Goal: Information Seeking & Learning: Check status

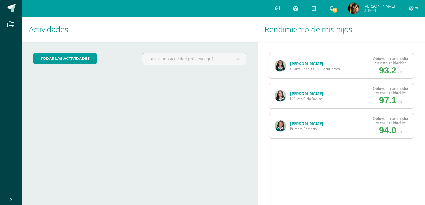
click at [303, 65] on link "[PERSON_NAME]" at bounding box center [306, 64] width 33 height 6
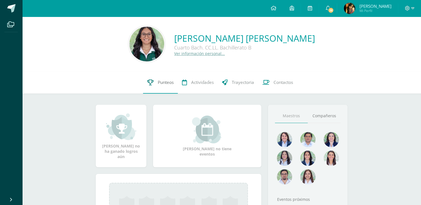
click at [153, 85] on link "Punteos" at bounding box center [160, 82] width 35 height 22
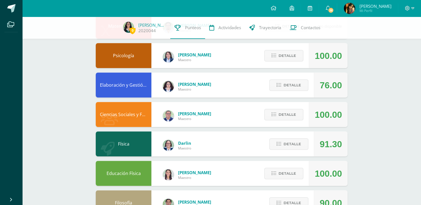
scroll to position [221, 0]
click at [291, 114] on span "Detalle" at bounding box center [287, 115] width 18 height 10
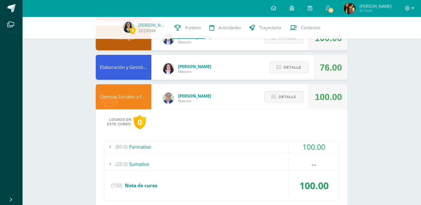
scroll to position [239, 0]
click at [293, 98] on span "Detalle" at bounding box center [287, 97] width 18 height 10
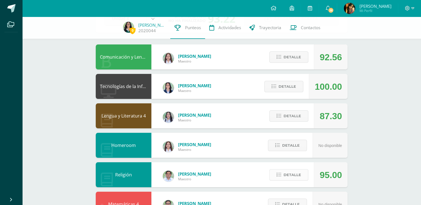
scroll to position [41, 0]
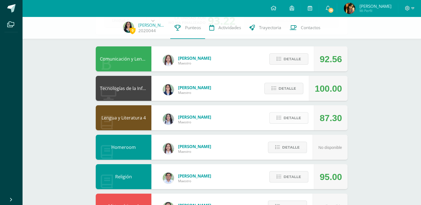
click at [295, 120] on span "Detalle" at bounding box center [292, 118] width 18 height 10
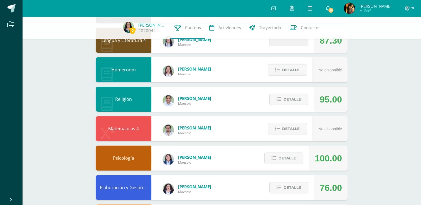
scroll to position [120, 0]
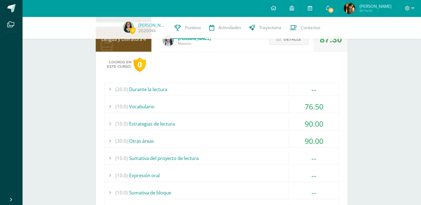
click at [237, 106] on div "(10.0) Vocabulario" at bounding box center [221, 106] width 235 height 13
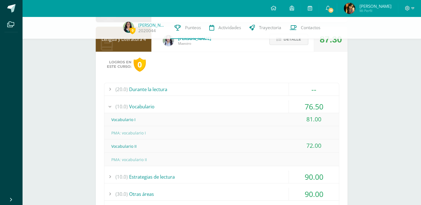
click at [237, 106] on div "(10.0) Vocabulario" at bounding box center [221, 106] width 235 height 13
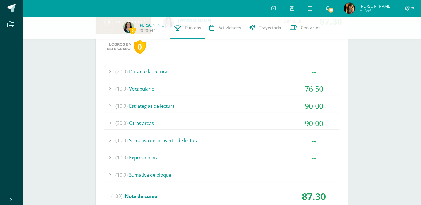
scroll to position [137, 0]
click at [279, 90] on div "(10.0) Vocabulario" at bounding box center [221, 89] width 235 height 13
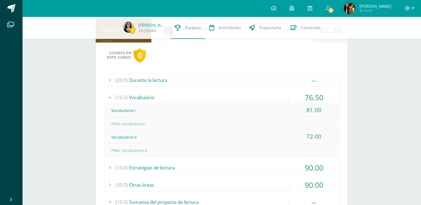
scroll to position [130, 0]
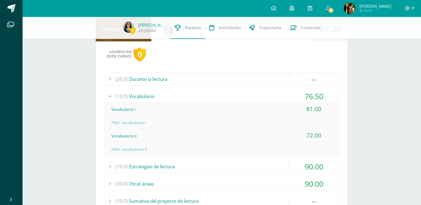
click at [269, 93] on div "(10.0) Vocabulario" at bounding box center [221, 96] width 235 height 13
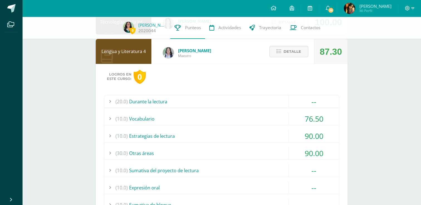
scroll to position [108, 0]
drag, startPoint x: 284, startPoint y: 114, endPoint x: 271, endPoint y: 117, distance: 13.2
click at [271, 117] on div "(10.0) Vocabulario" at bounding box center [221, 118] width 235 height 13
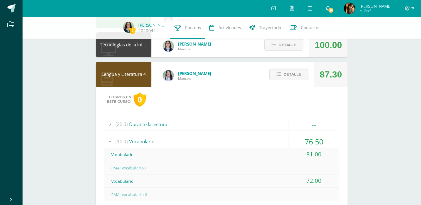
scroll to position [85, 0]
click at [293, 75] on span "Detalle" at bounding box center [292, 75] width 18 height 10
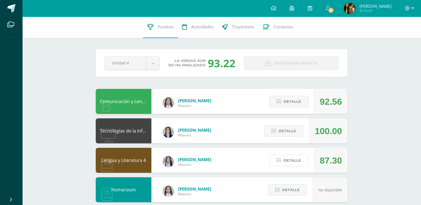
scroll to position [0, 0]
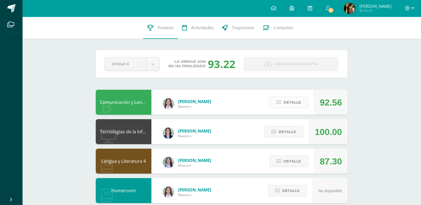
click at [294, 102] on span "Detalle" at bounding box center [292, 102] width 18 height 10
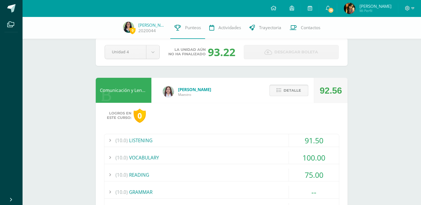
scroll to position [4, 0]
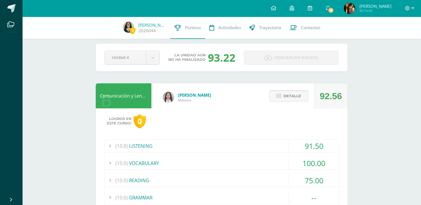
click at [299, 99] on span "Detalle" at bounding box center [292, 96] width 18 height 10
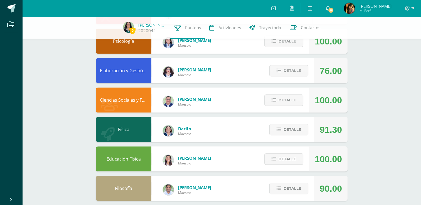
scroll to position [243, 0]
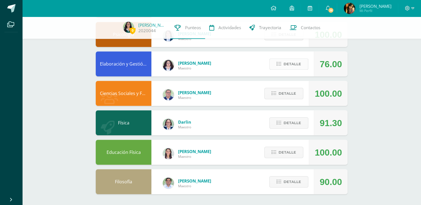
click at [288, 62] on span "Detalle" at bounding box center [292, 64] width 18 height 10
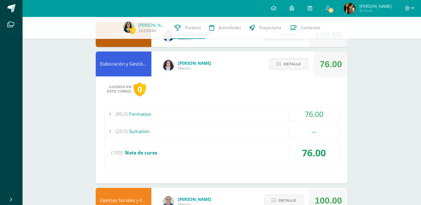
click at [285, 115] on div "(80.0) Formativo" at bounding box center [221, 114] width 235 height 13
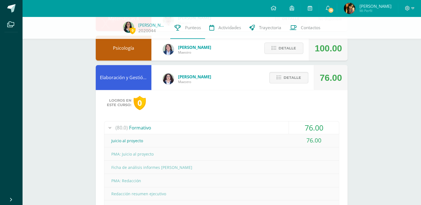
scroll to position [225, 0]
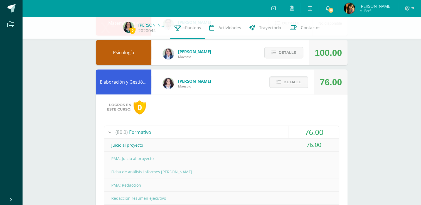
click at [292, 82] on span "Detalle" at bounding box center [292, 82] width 18 height 10
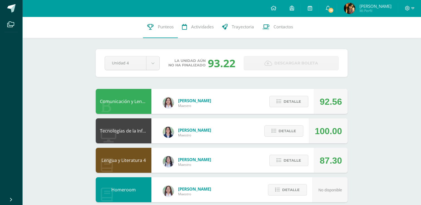
scroll to position [0, 0]
